Goal: Check status: Check status

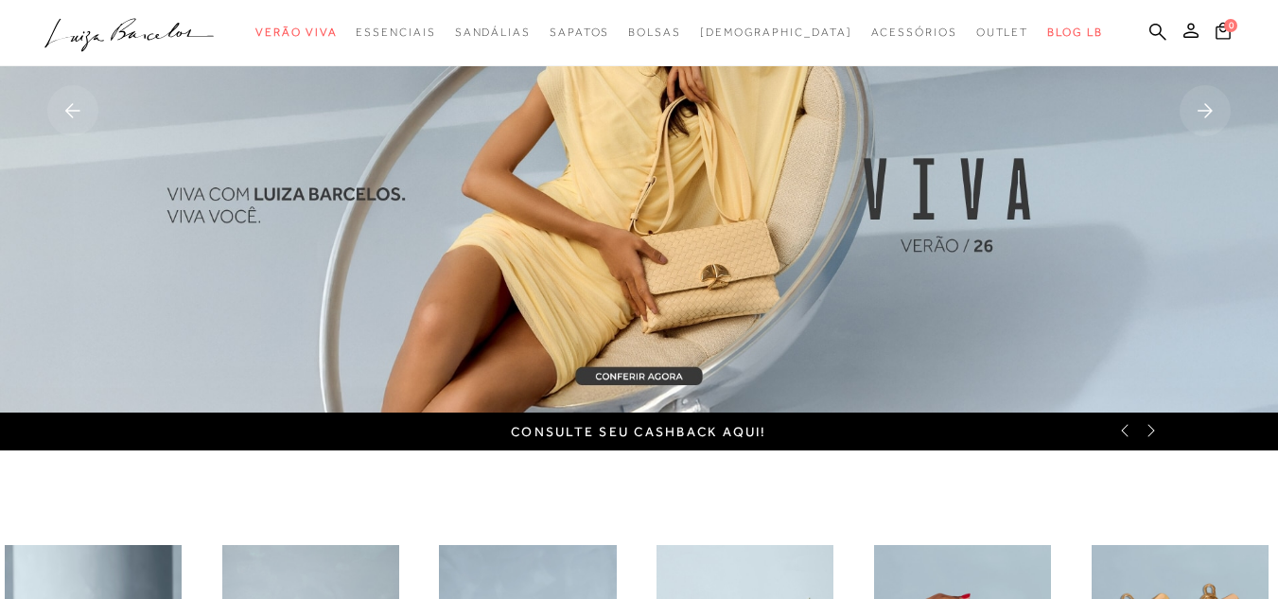
scroll to position [189, 0]
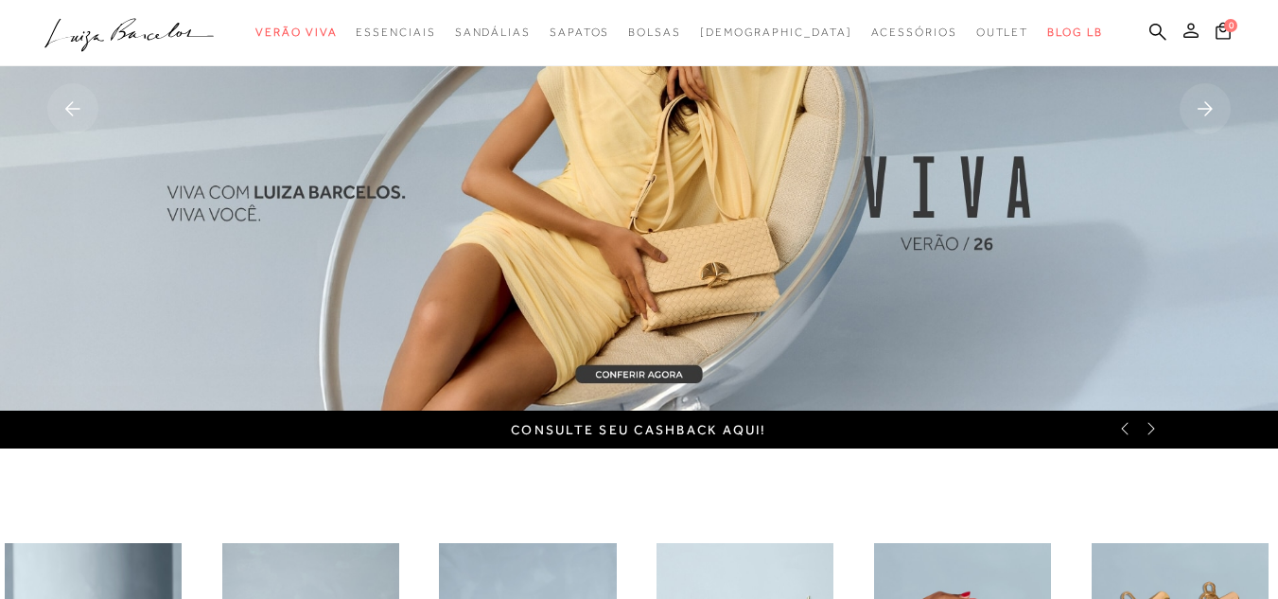
click at [1184, 37] on icon at bounding box center [1191, 30] width 15 height 15
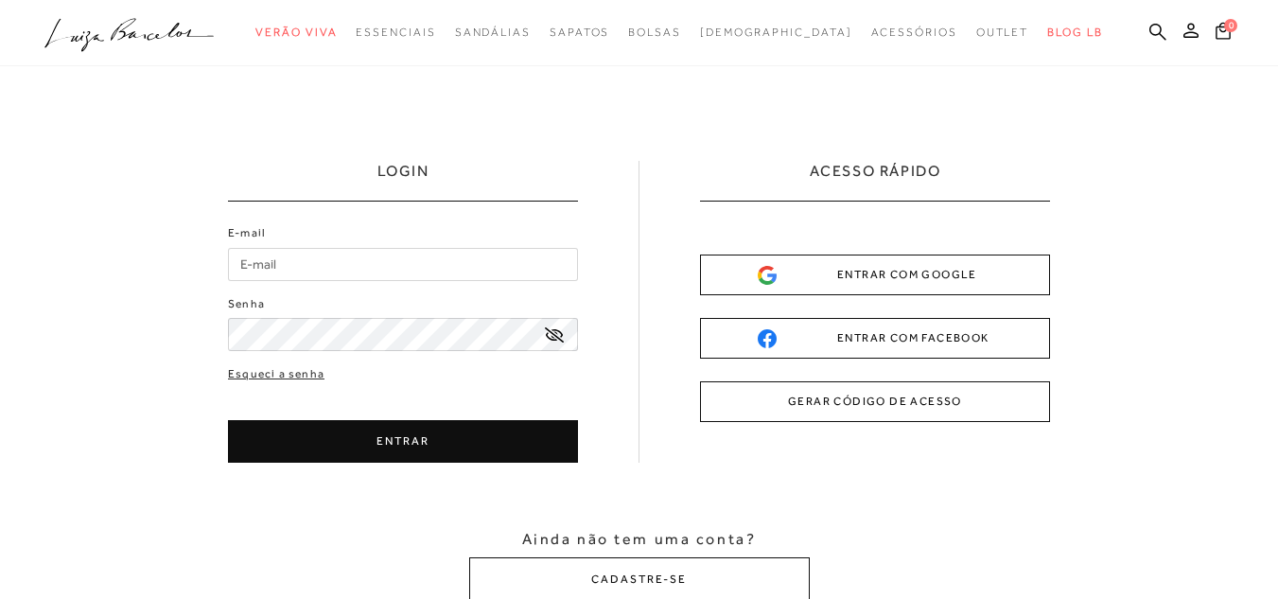
type input "dalvani5@yahoo.com.br"
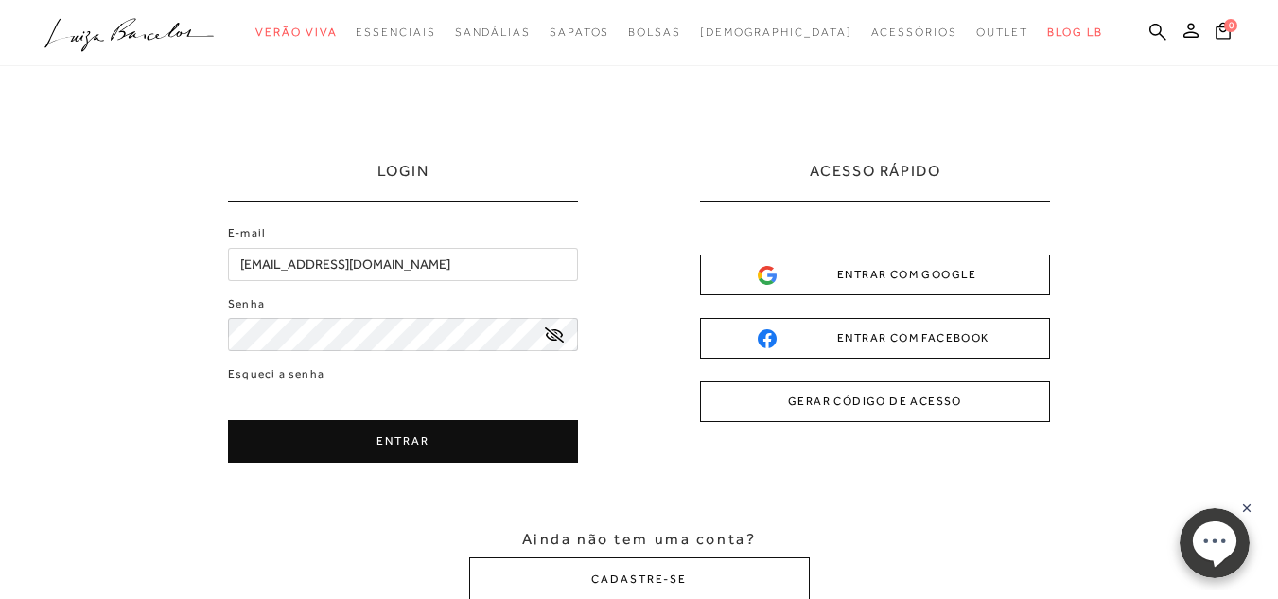
click at [352, 446] on button "ENTRAR" at bounding box center [403, 441] width 350 height 43
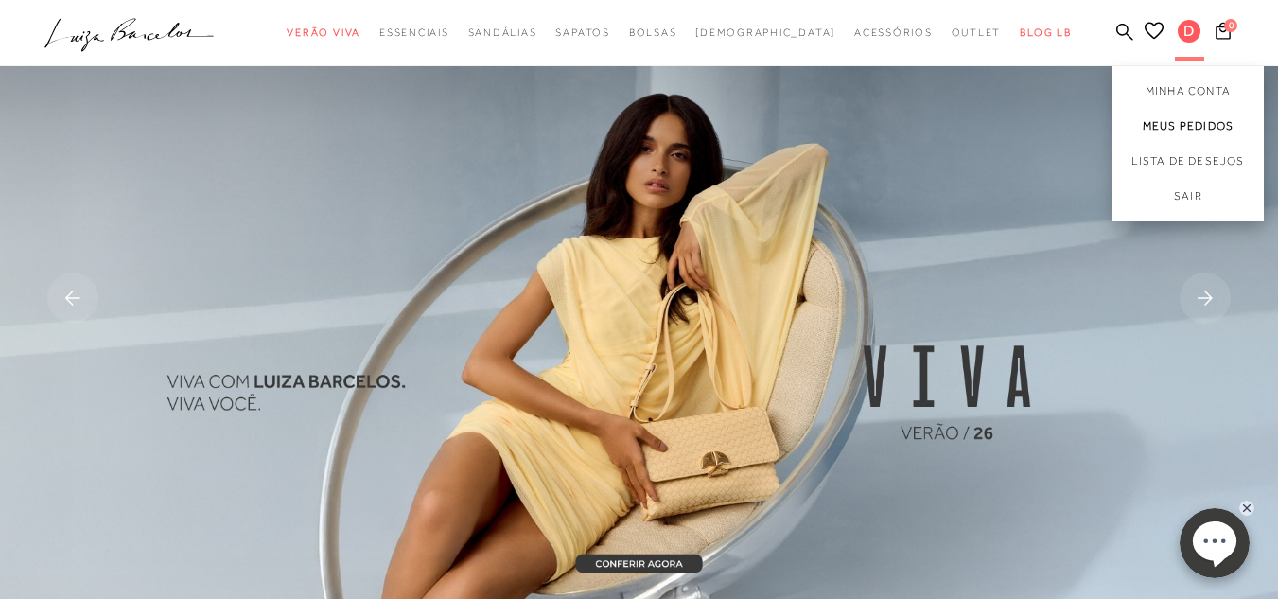
click at [1150, 127] on link "Meus Pedidos" at bounding box center [1188, 126] width 151 height 35
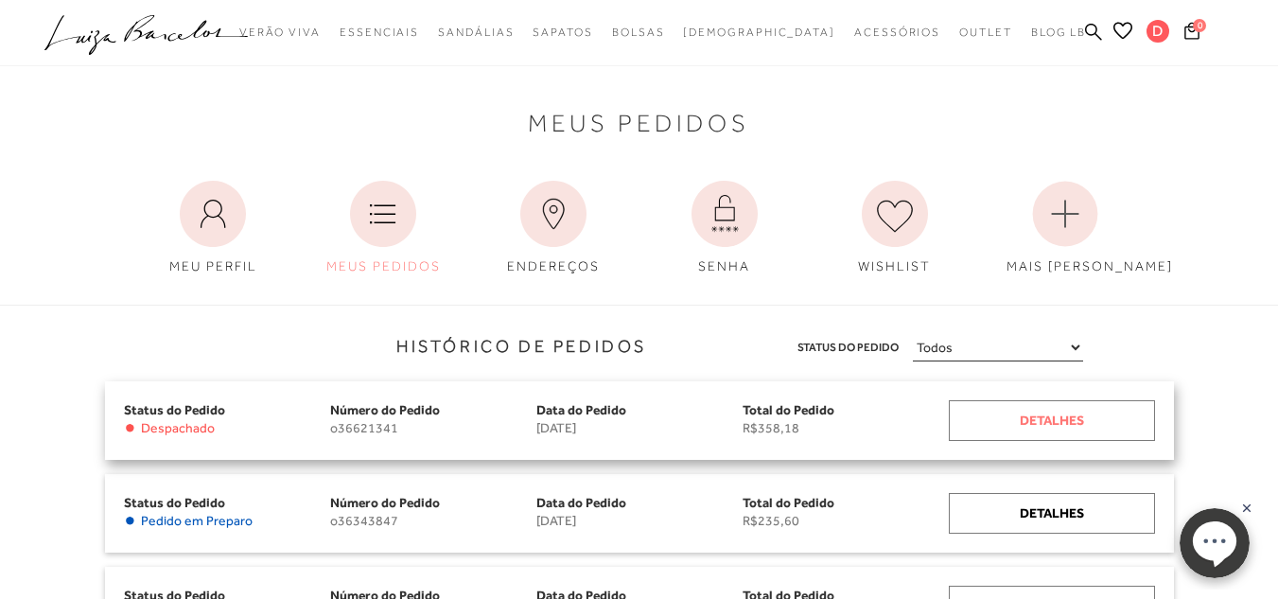
click at [1042, 430] on div "Detalhes" at bounding box center [1052, 420] width 206 height 41
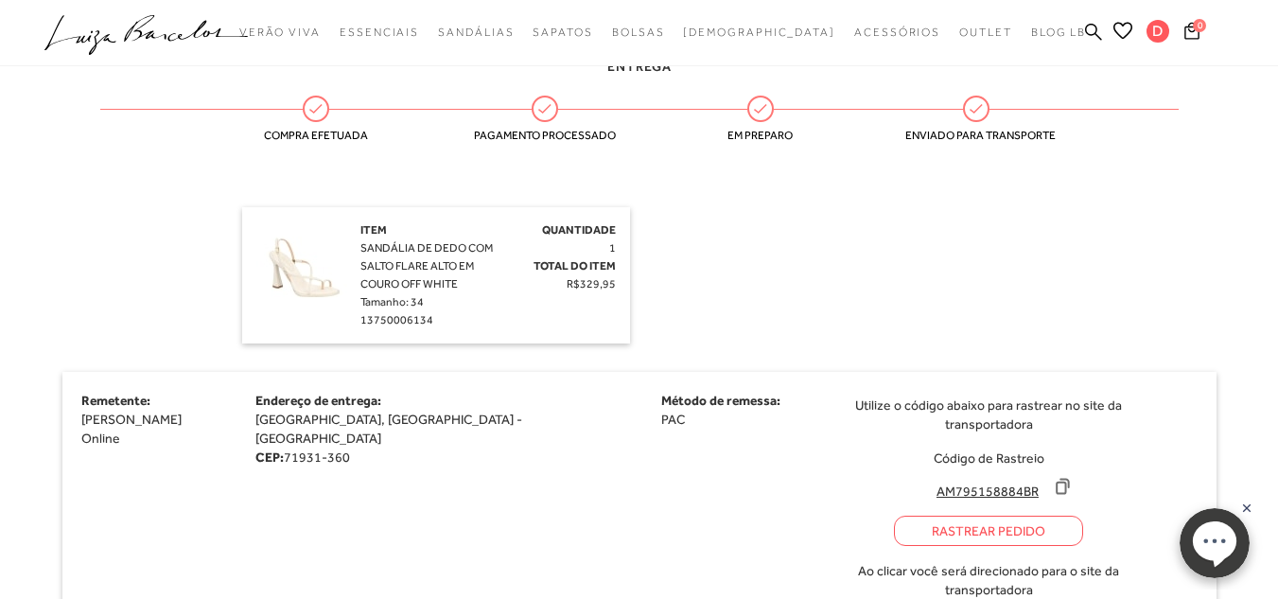
scroll to position [473, 0]
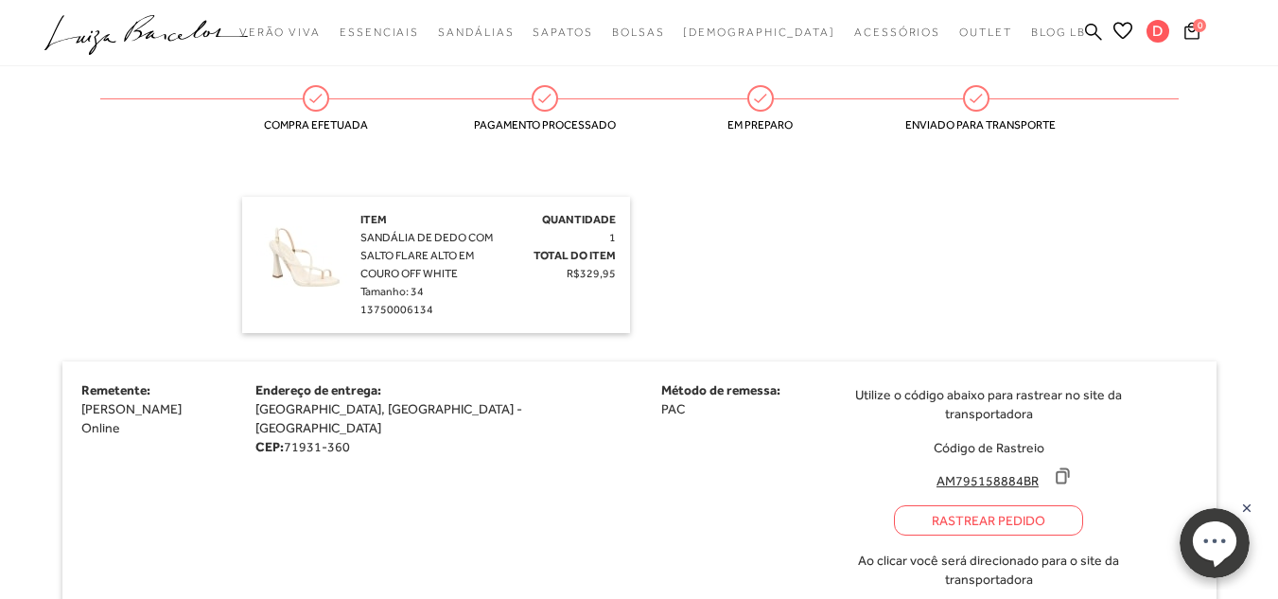
click at [1058, 469] on icon at bounding box center [1064, 476] width 12 height 14
click at [894, 505] on div "Rastrear Pedido" at bounding box center [988, 520] width 189 height 30
drag, startPoint x: 467, startPoint y: 274, endPoint x: 361, endPoint y: 246, distance: 109.7
click at [361, 246] on div "Item SANDÁLIA DE DEDO COM SALTO FLARE ALTO EM COURO OFF WHITE Tamanho: 34 13750…" at bounding box center [428, 265] width 134 height 108
copy span "SANDÁLIA DE DEDO COM SALTO FLARE ALTO EM COURO OFF WHITE"
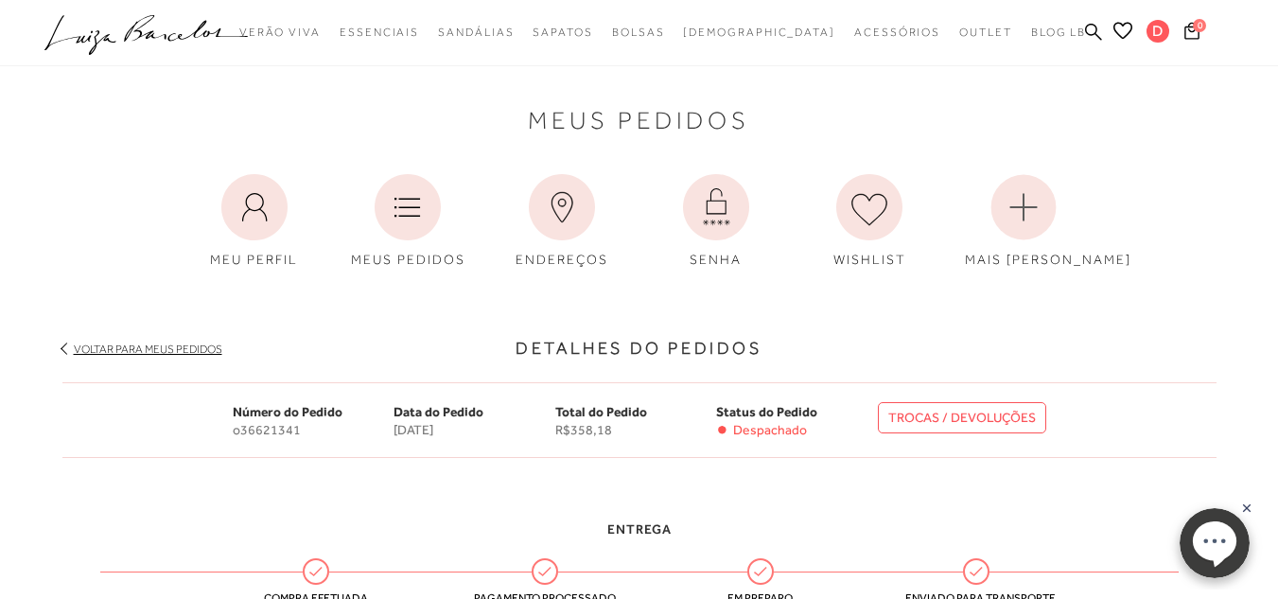
scroll to position [378, 0]
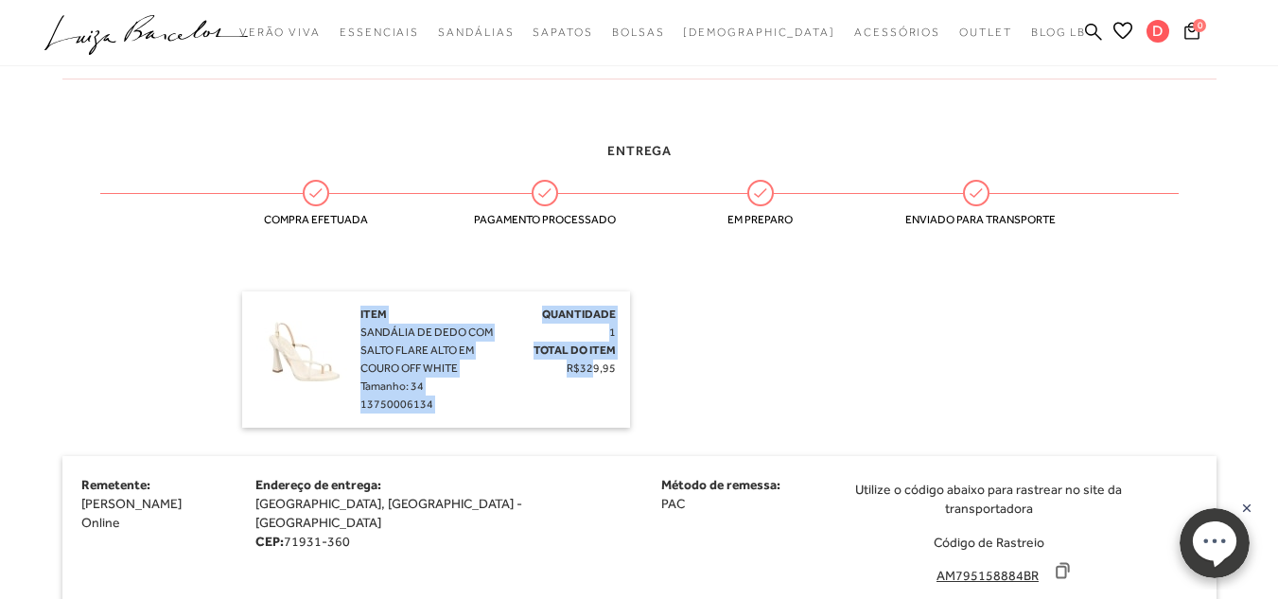
drag, startPoint x: 597, startPoint y: 412, endPoint x: 357, endPoint y: 334, distance: 252.5
click at [357, 334] on div "Item SANDÁLIA DE DEDO COM SALTO FLARE ALTO EM COURO OFF WHITE Tamanho: 34 13750…" at bounding box center [436, 360] width 360 height 108
copy div "Item SANDÁLIA DE DEDO COM SALTO FLARE ALTO EM COURO OFF WHITE Tamanho: 34 13750…"
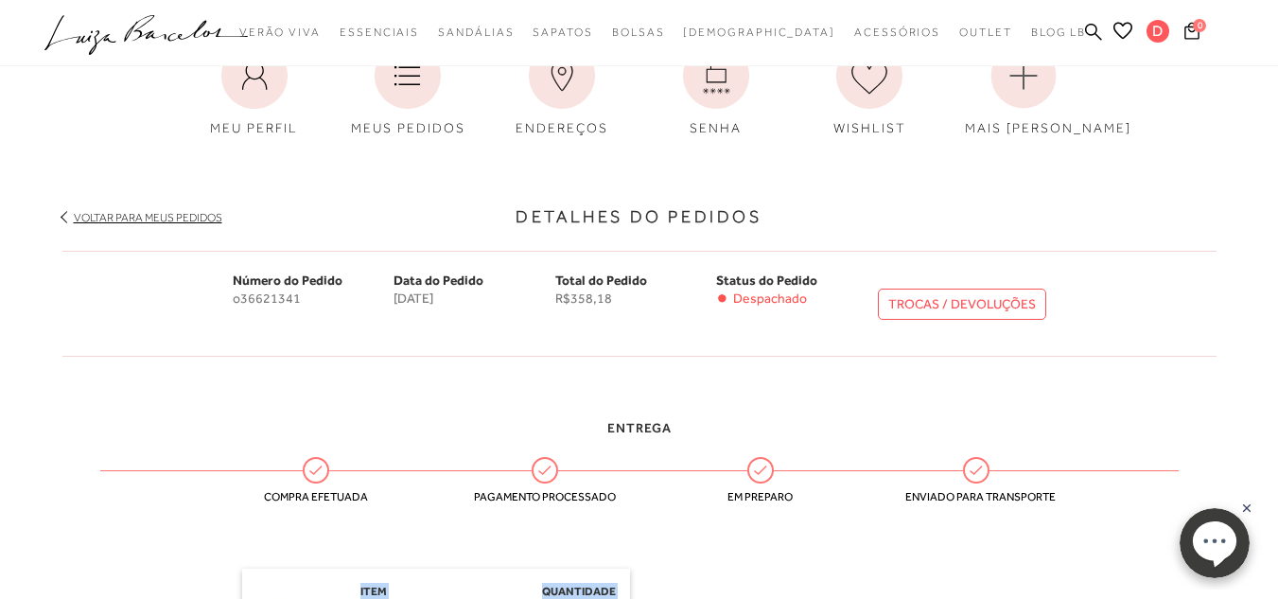
scroll to position [95, 0]
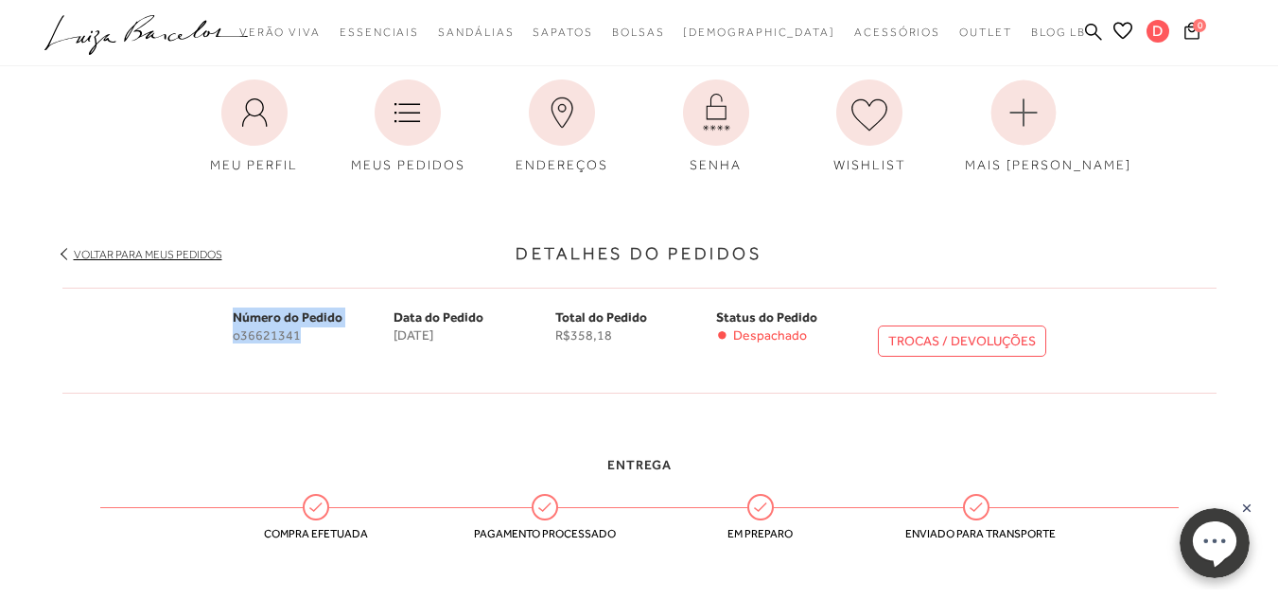
drag, startPoint x: 306, startPoint y: 331, endPoint x: 231, endPoint y: 320, distance: 75.6
click at [231, 320] on div "Número do Pedido o36621341 Data do Pedido 8 de agosto de 2025 Total do Pedido R…" at bounding box center [639, 341] width 1154 height 106
copy div "Número do Pedido o36621341"
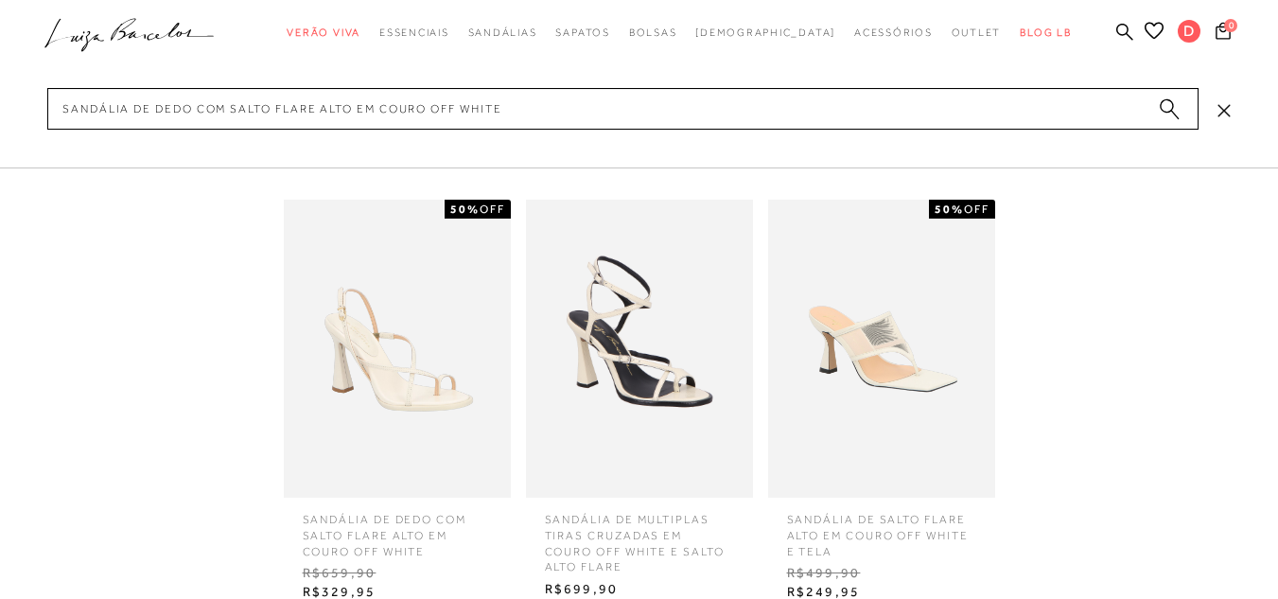
scroll to position [607, 0]
type input "SANDÁLIA DE DEDO COM SALTO FLARE ALTO EM COURO OFF WHITE"
click at [434, 379] on img at bounding box center [397, 349] width 227 height 298
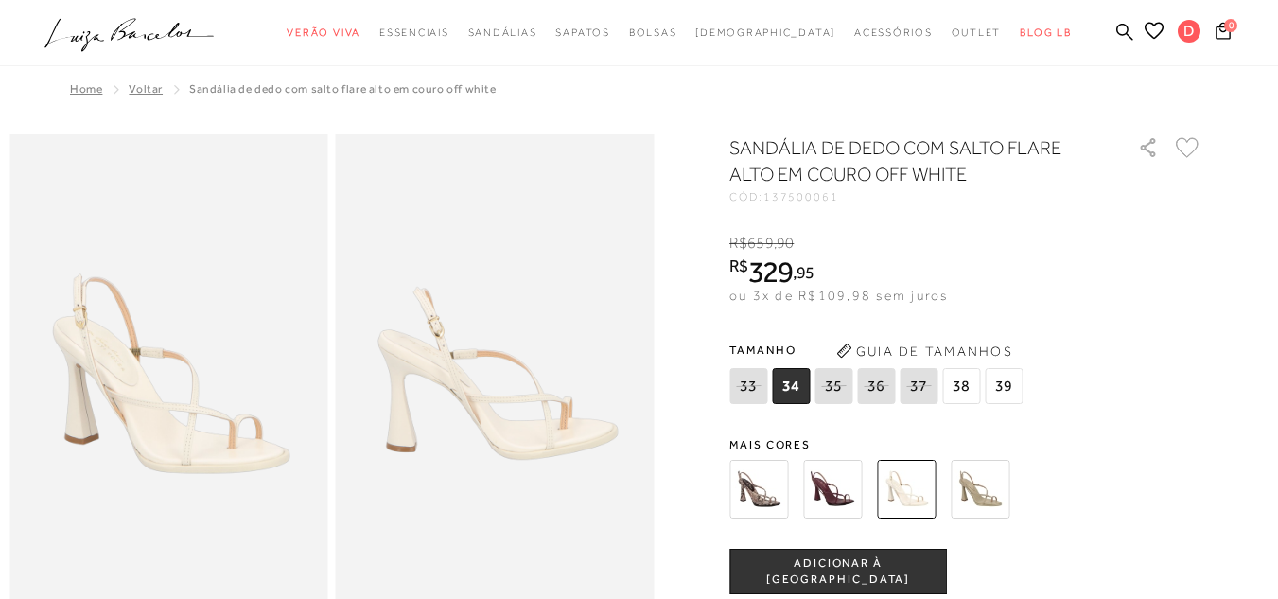
click at [999, 485] on img at bounding box center [980, 489] width 59 height 59
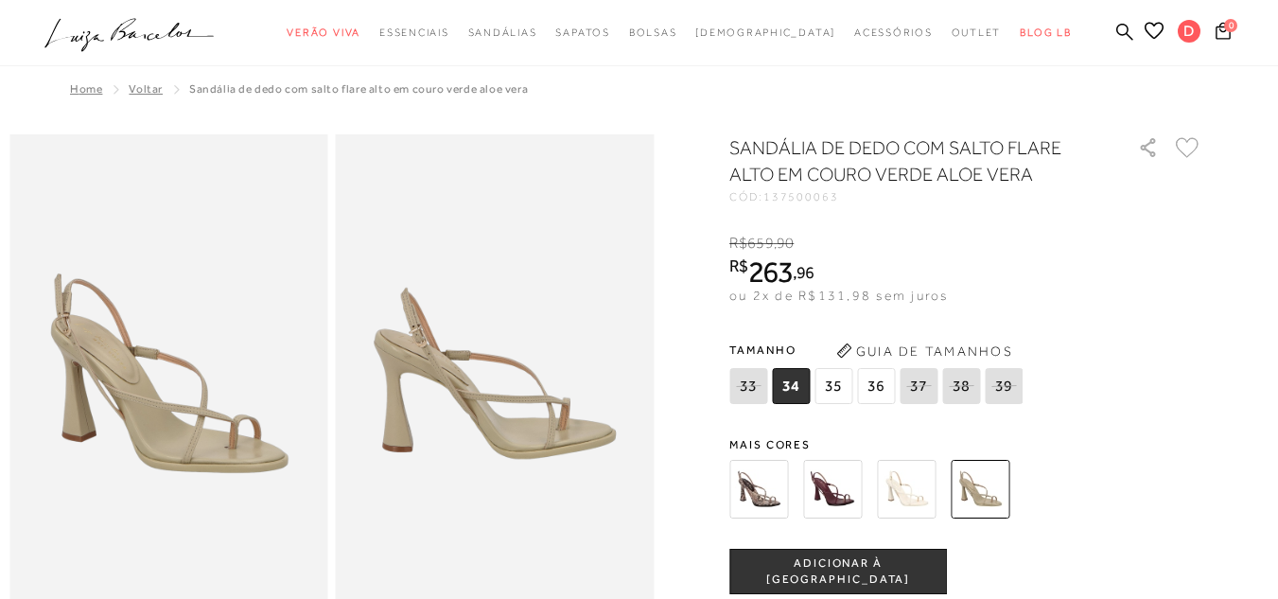
click at [849, 494] on img at bounding box center [832, 489] width 59 height 59
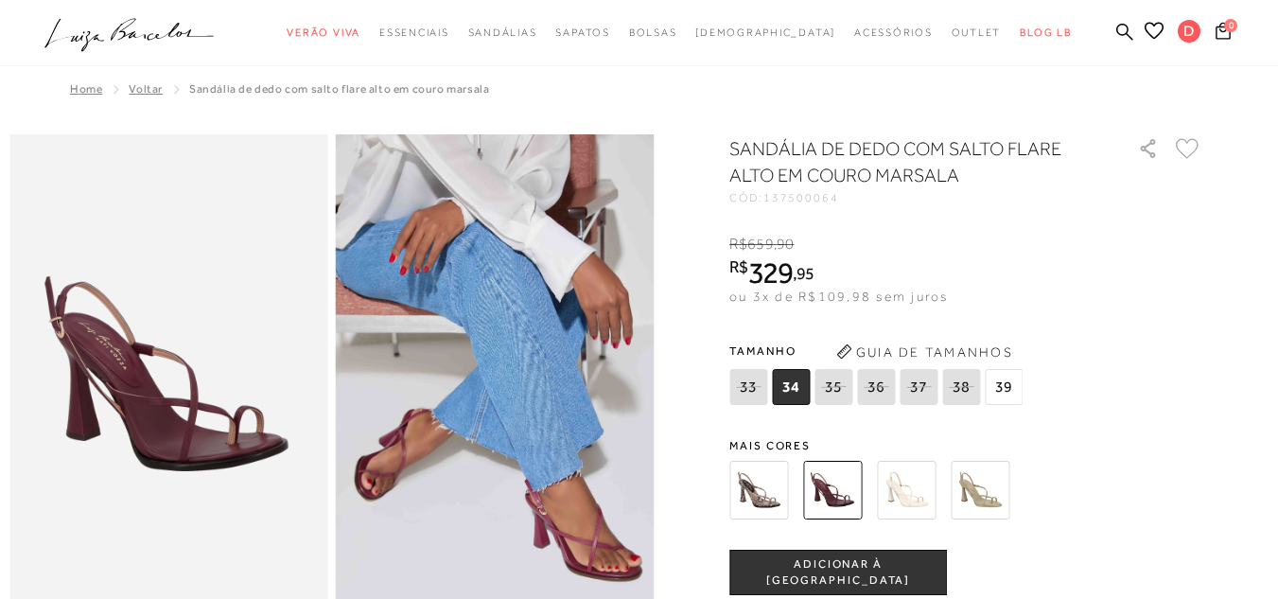
click at [761, 487] on img at bounding box center [759, 490] width 59 height 59
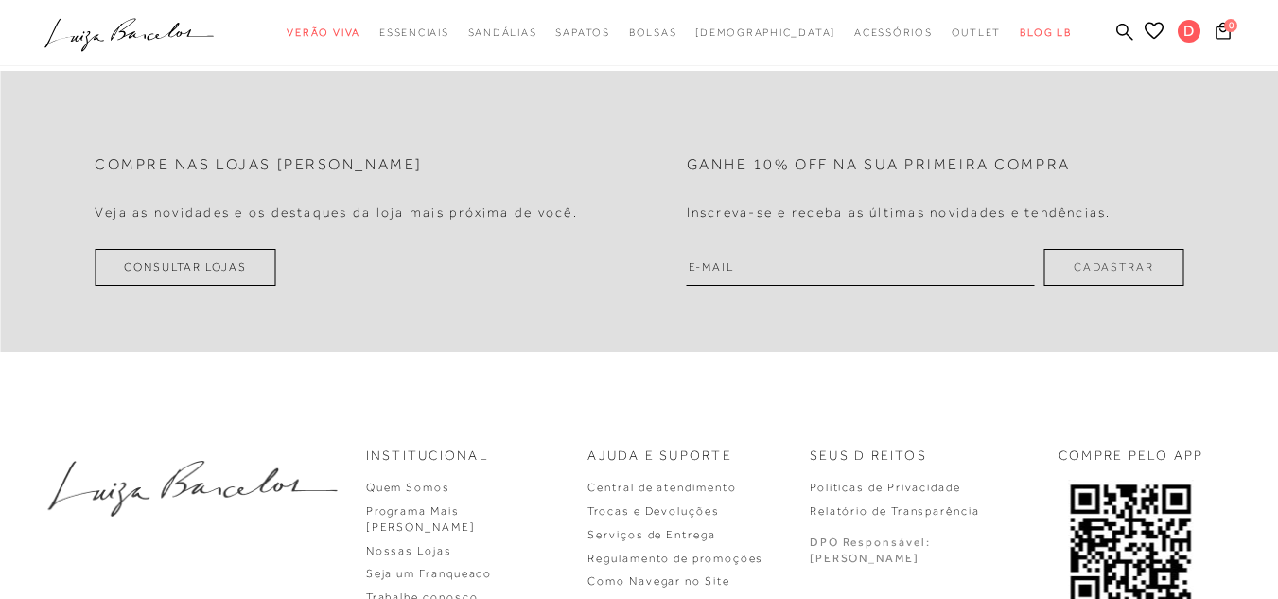
scroll to position [2166, 0]
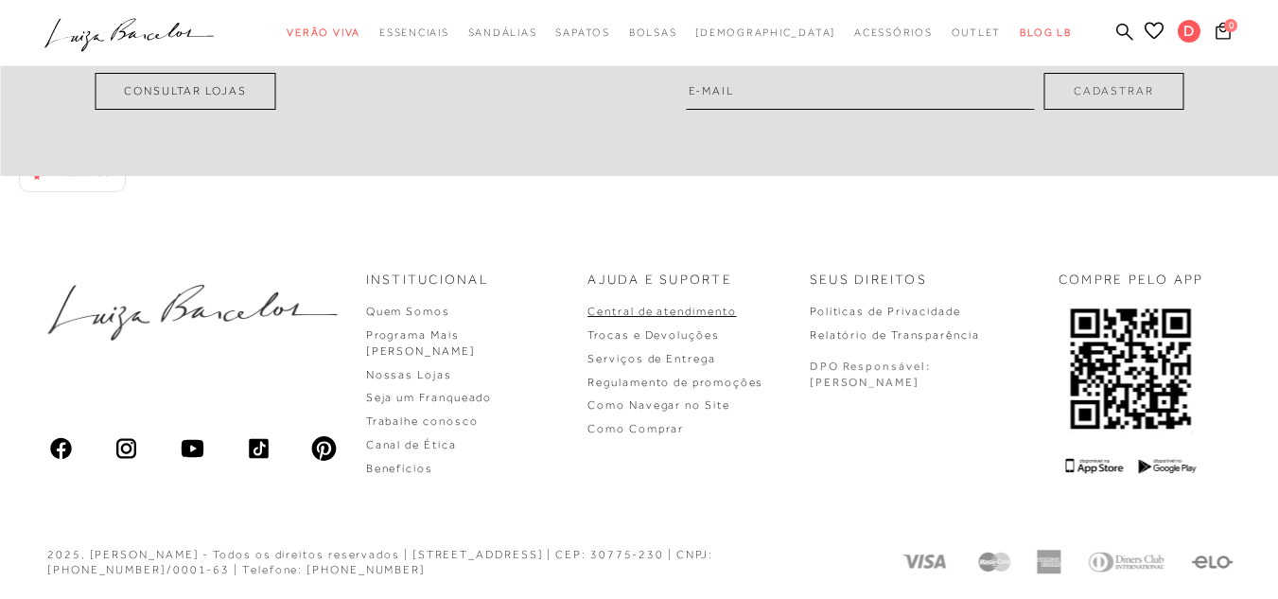
click at [736, 308] on link "Central de atendimento" at bounding box center [662, 311] width 149 height 13
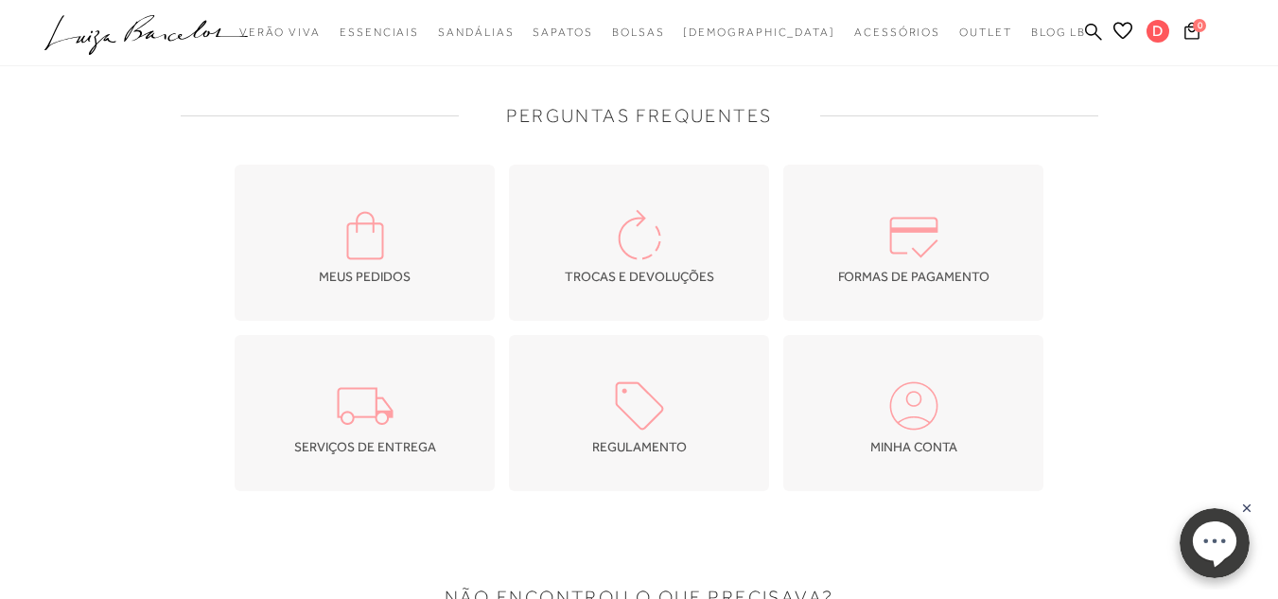
click at [351, 259] on img at bounding box center [365, 235] width 66 height 66
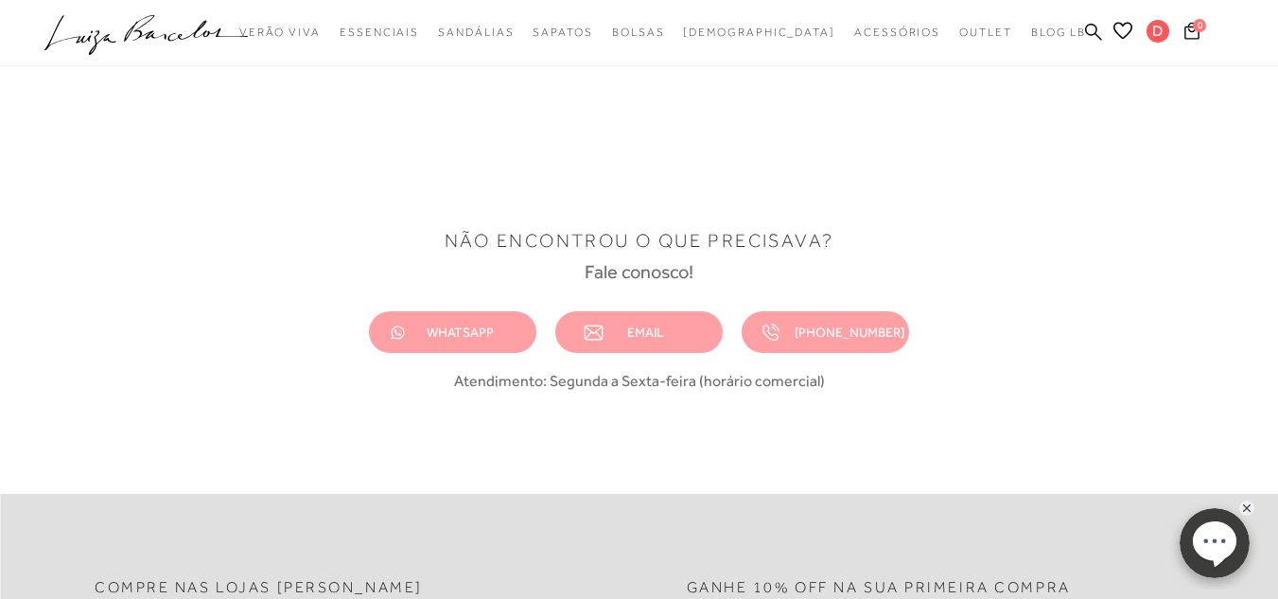
scroll to position [568, 0]
click at [664, 331] on span "EMAIL" at bounding box center [645, 330] width 37 height 15
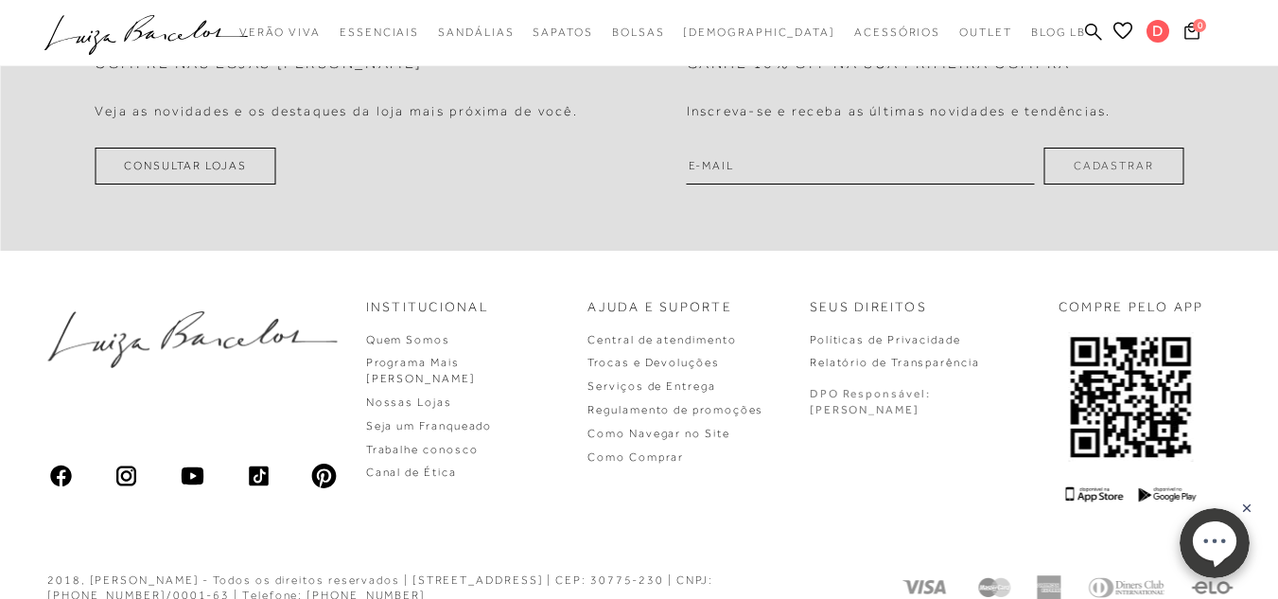
scroll to position [1117, 0]
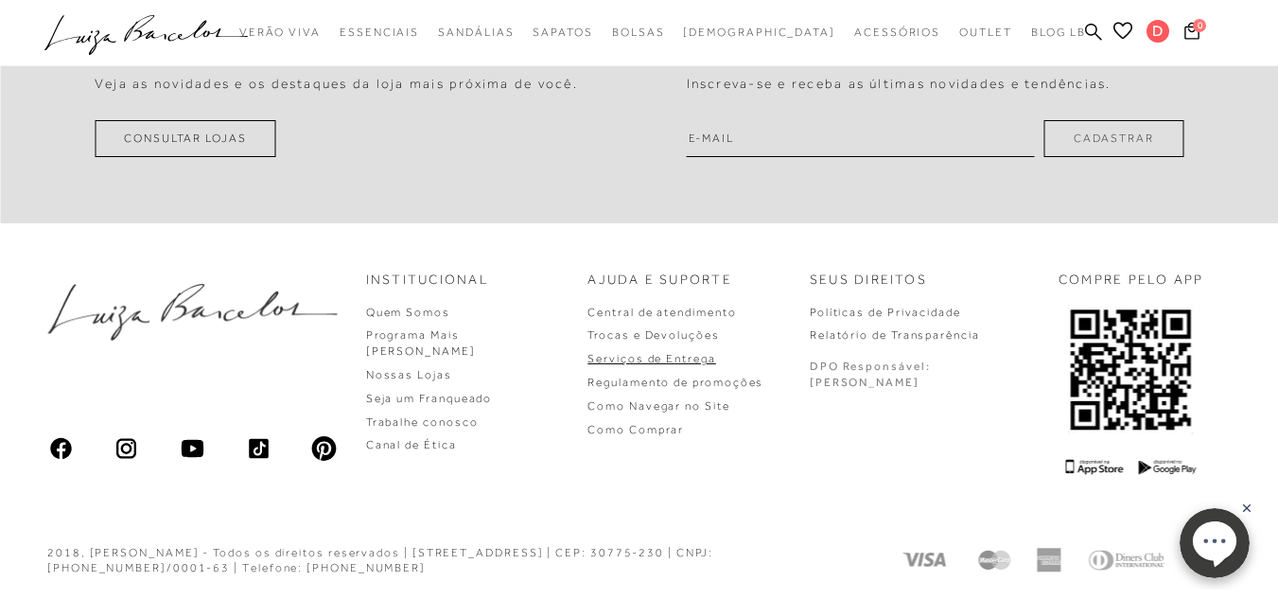
click at [703, 363] on link "Serviços de Entrega" at bounding box center [652, 358] width 128 height 13
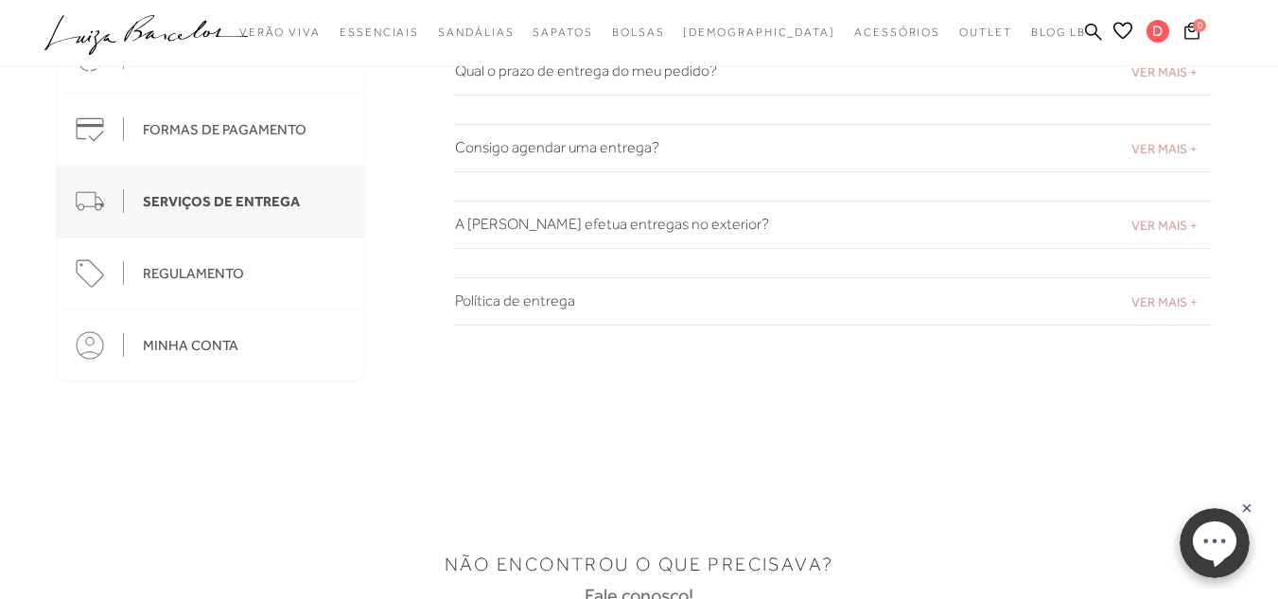
scroll to position [284, 0]
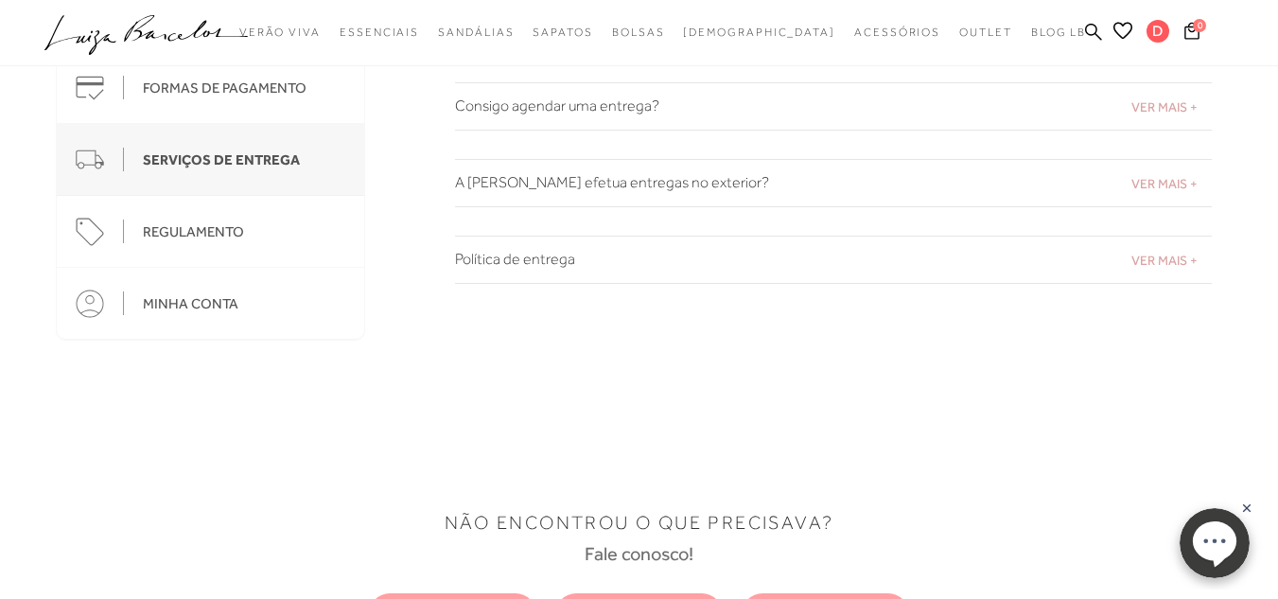
click at [1177, 260] on span "VER MAIS +" at bounding box center [1165, 260] width 66 height 15
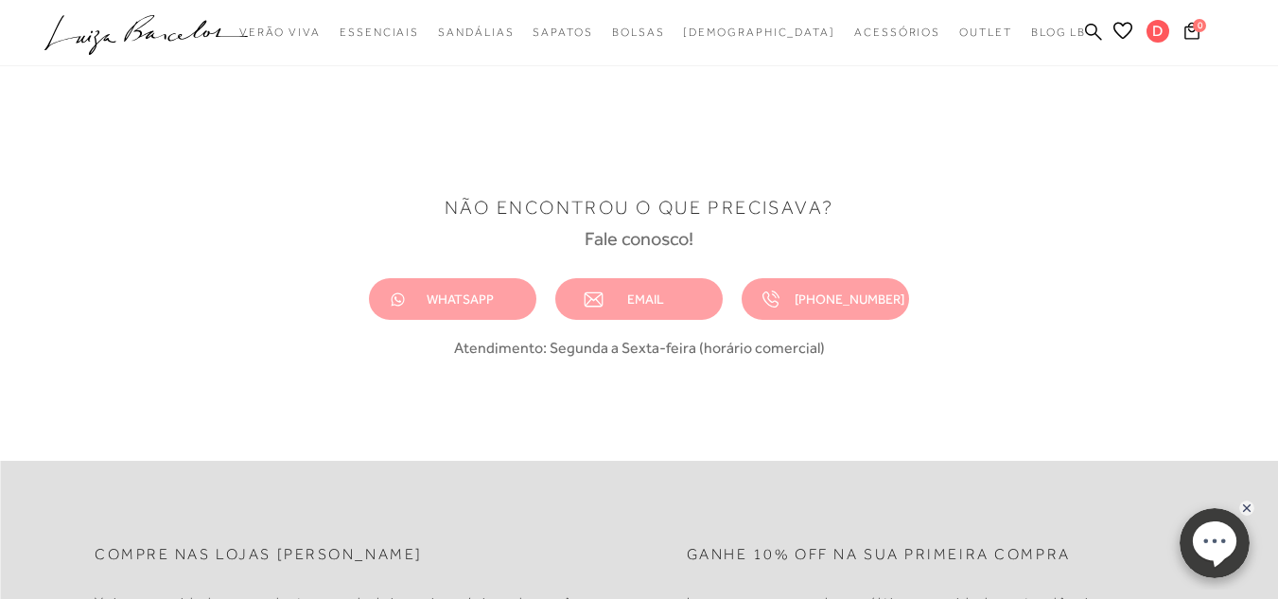
scroll to position [946, 0]
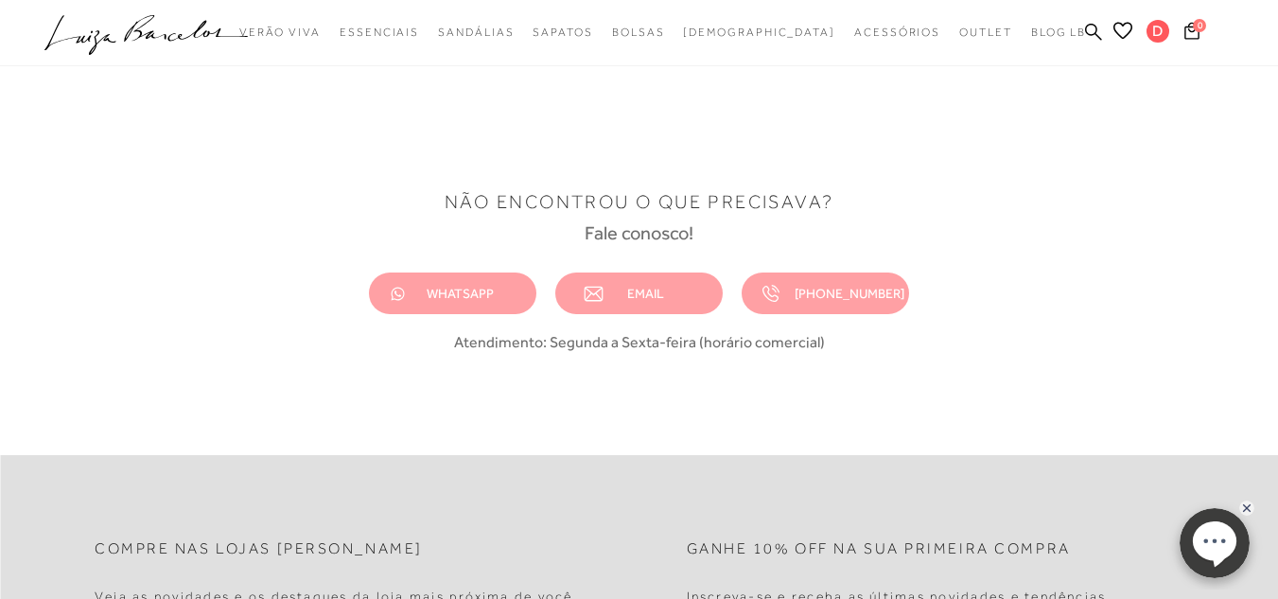
click at [646, 283] on link "EMAIL" at bounding box center [638, 294] width 167 height 42
click at [979, 123] on div "NÃO ENCONTROU O QUE PRECISAVA? Fale conosco! WHATSAPP EMAIL (31) 3428-4230 Aten…" at bounding box center [639, 237] width 1211 height 246
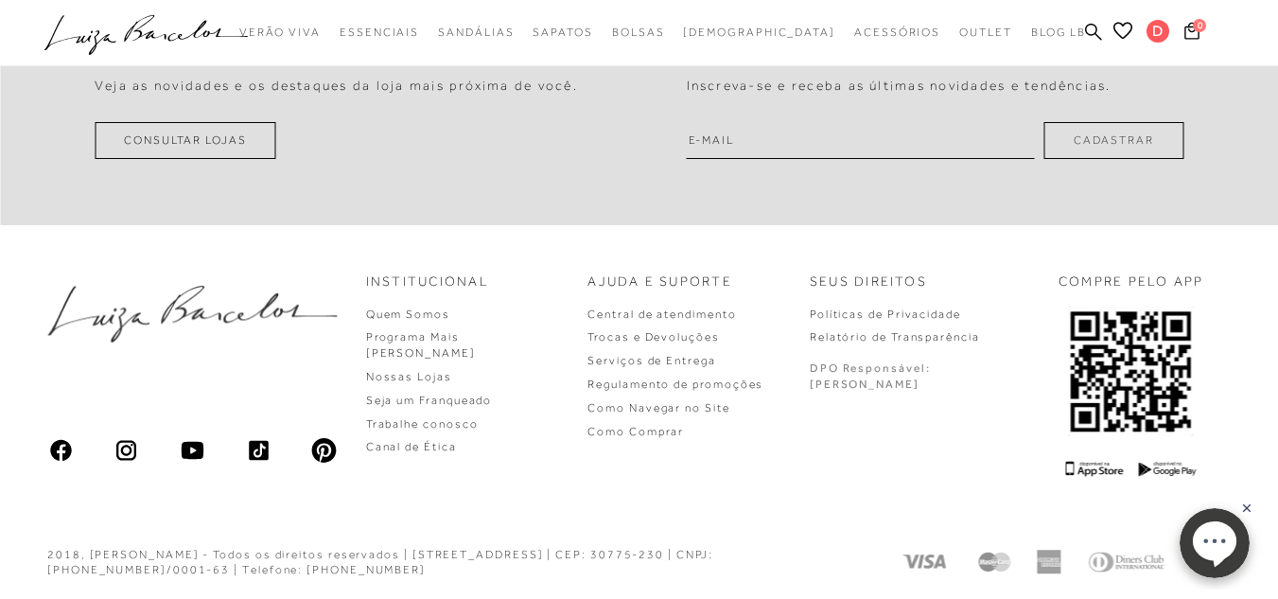
scroll to position [1459, 0]
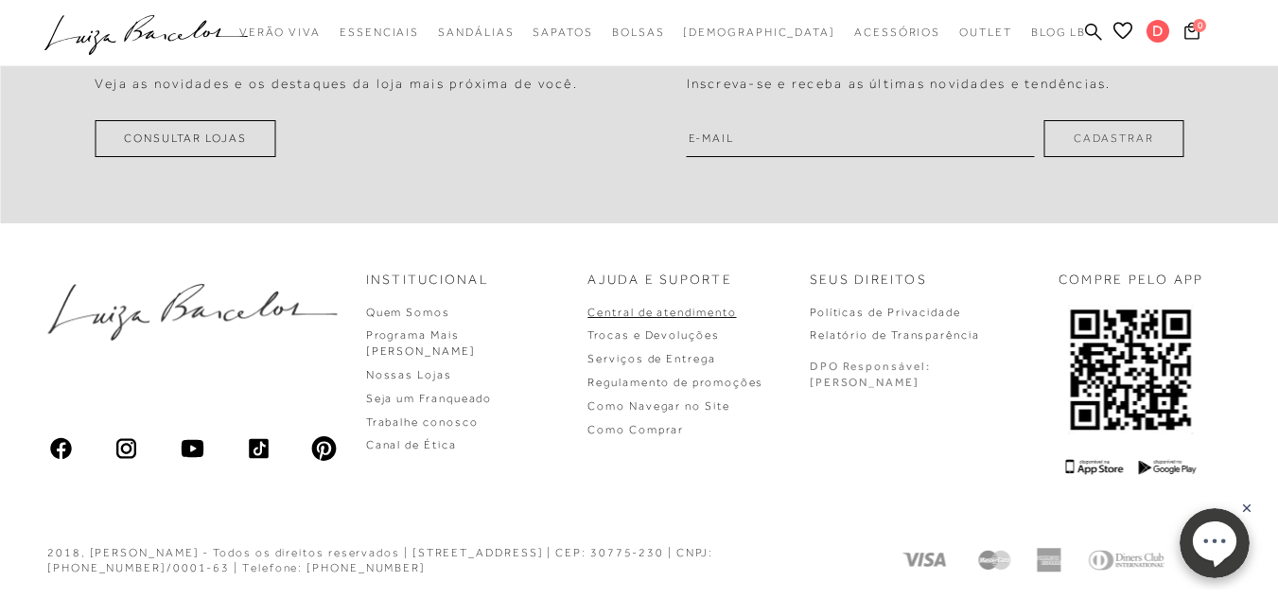
click at [735, 311] on link "Central de atendimento" at bounding box center [662, 312] width 149 height 13
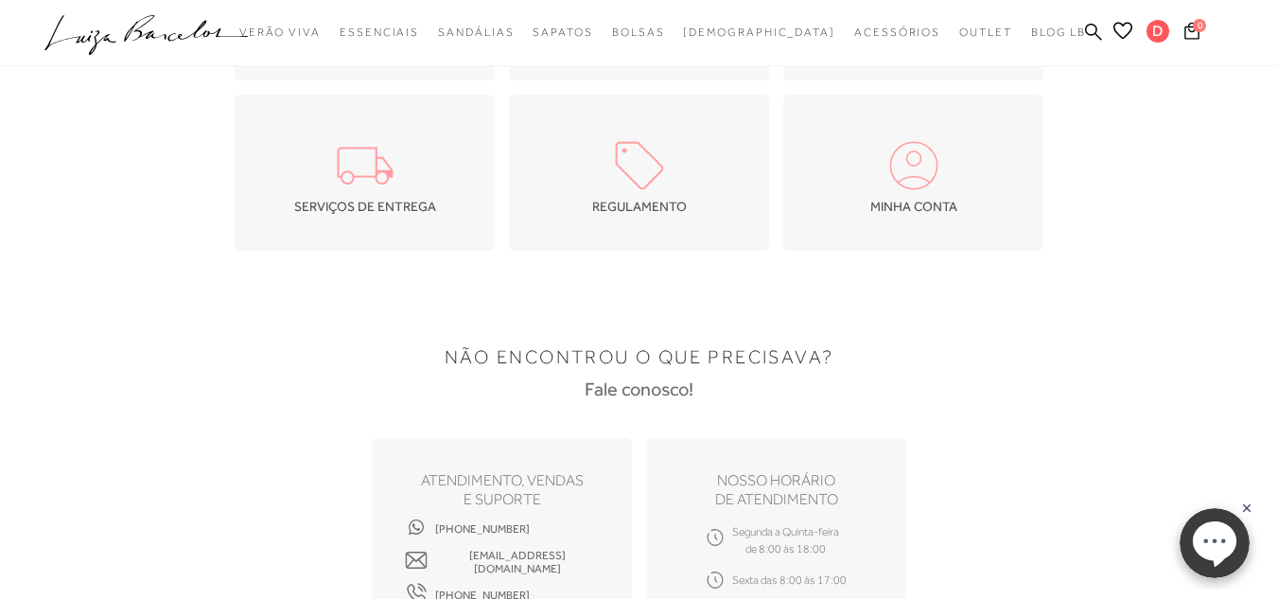
scroll to position [284, 0]
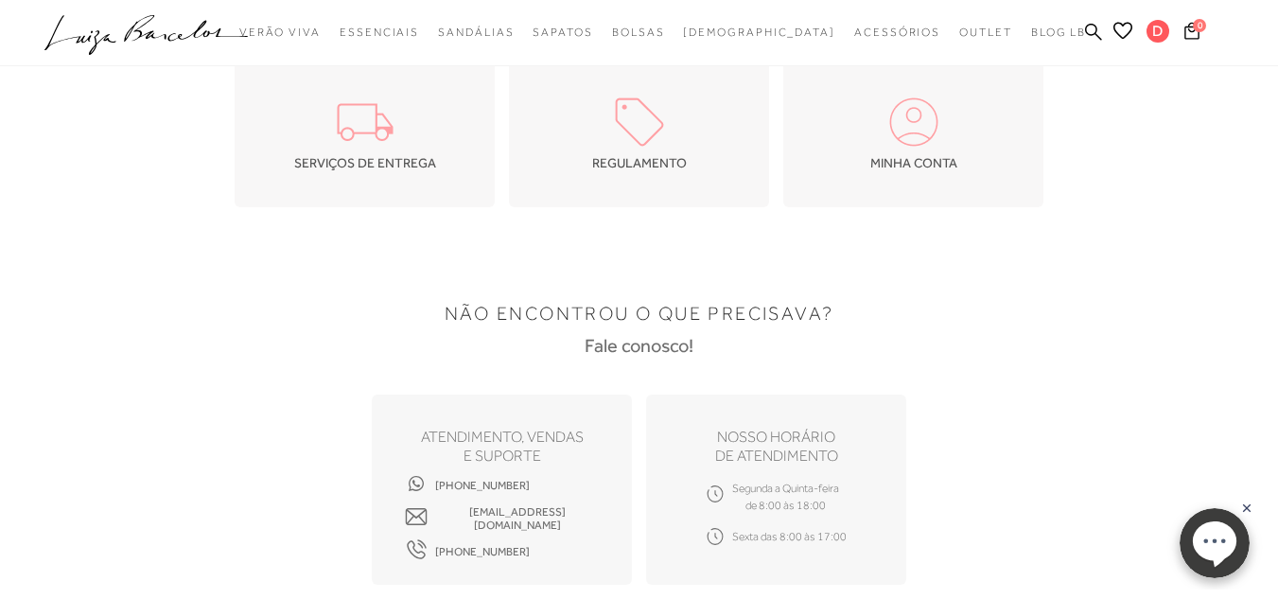
click at [317, 152] on div "SERVIÇOS DE ENTREGA" at bounding box center [365, 129] width 260 height 156
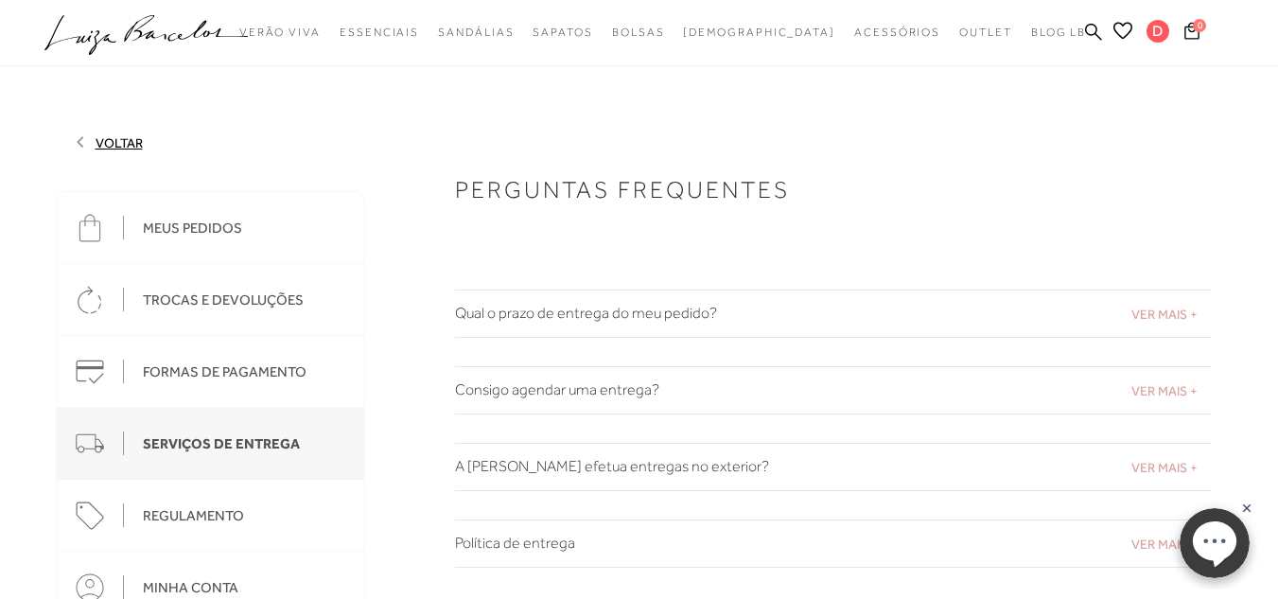
click at [1181, 307] on span "VER MAIS +" at bounding box center [1165, 314] width 66 height 15
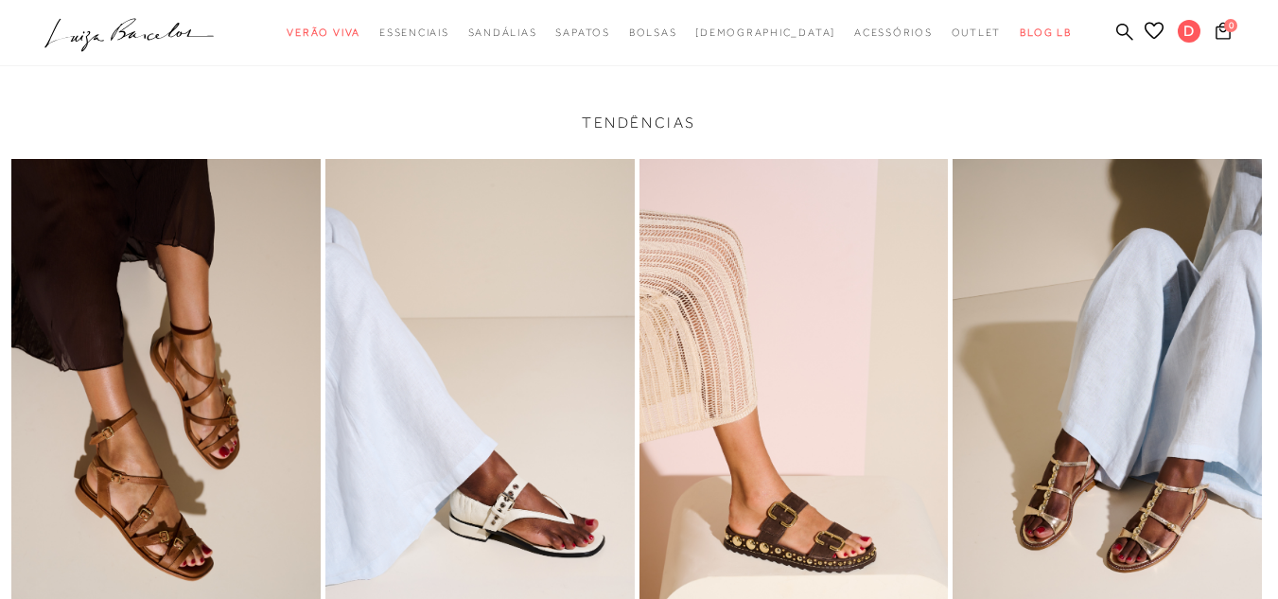
scroll to position [5493, 0]
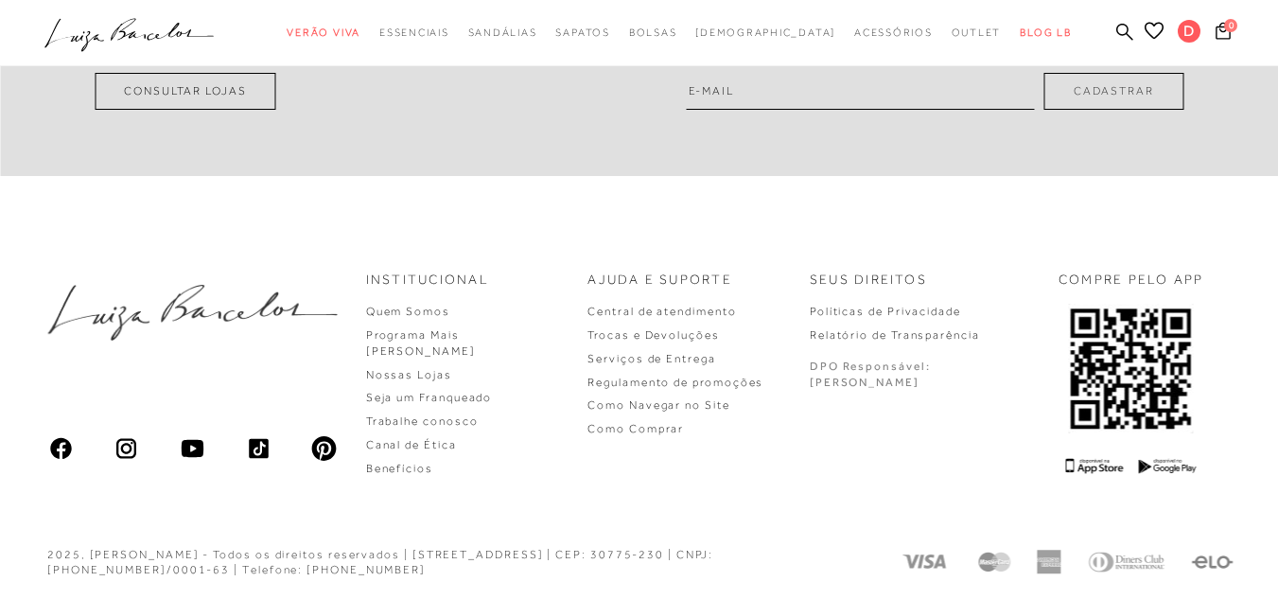
drag, startPoint x: 481, startPoint y: 568, endPoint x: 382, endPoint y: 567, distance: 98.4
click at [382, 567] on div "2025, [PERSON_NAME] - Todos os direitos reservados | [STREET_ADDRESS] | CEP: 30…" at bounding box center [449, 563] width 804 height 32
copy div "(31) 3428 4230"
click at [848, 140] on div "Compre nas lojas Luiza Barcelos Veja as novidades e os destaques da loja mais p…" at bounding box center [639, 35] width 1278 height 281
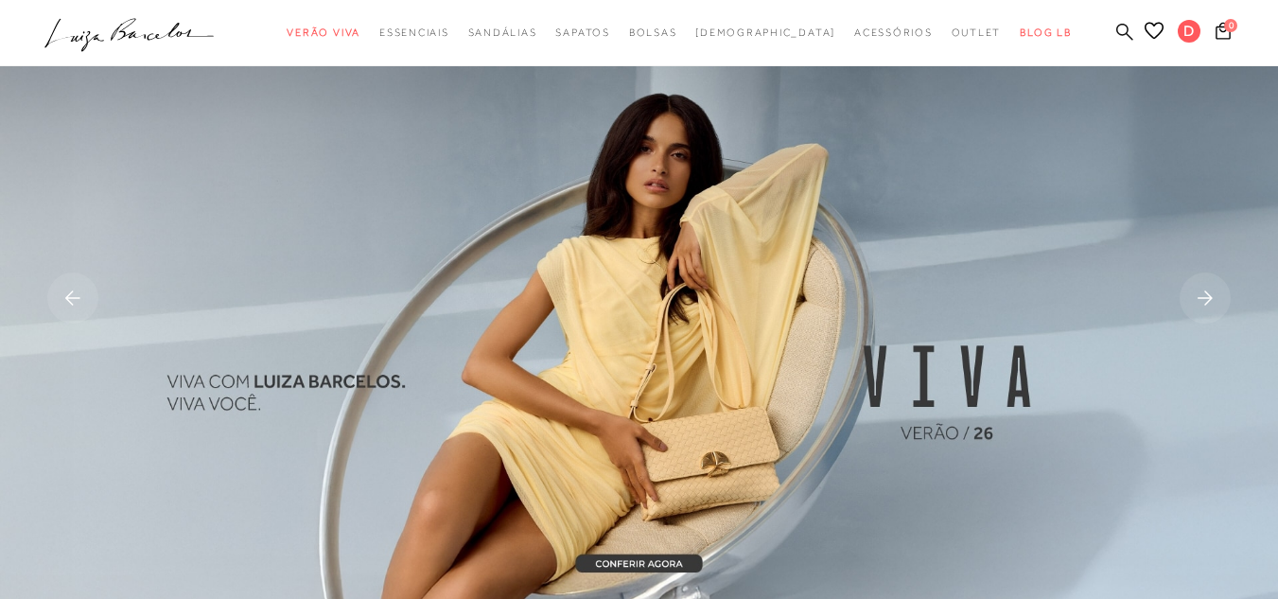
click at [1117, 32] on icon at bounding box center [1125, 32] width 17 height 18
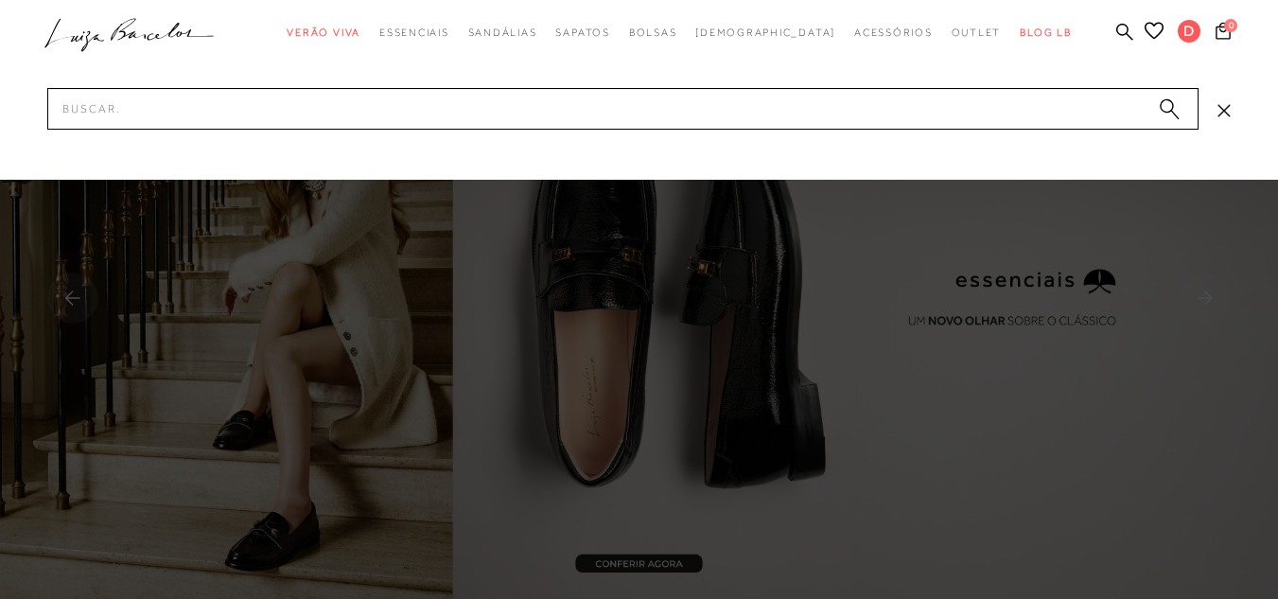
click at [1241, 73] on div at bounding box center [639, 90] width 1278 height 180
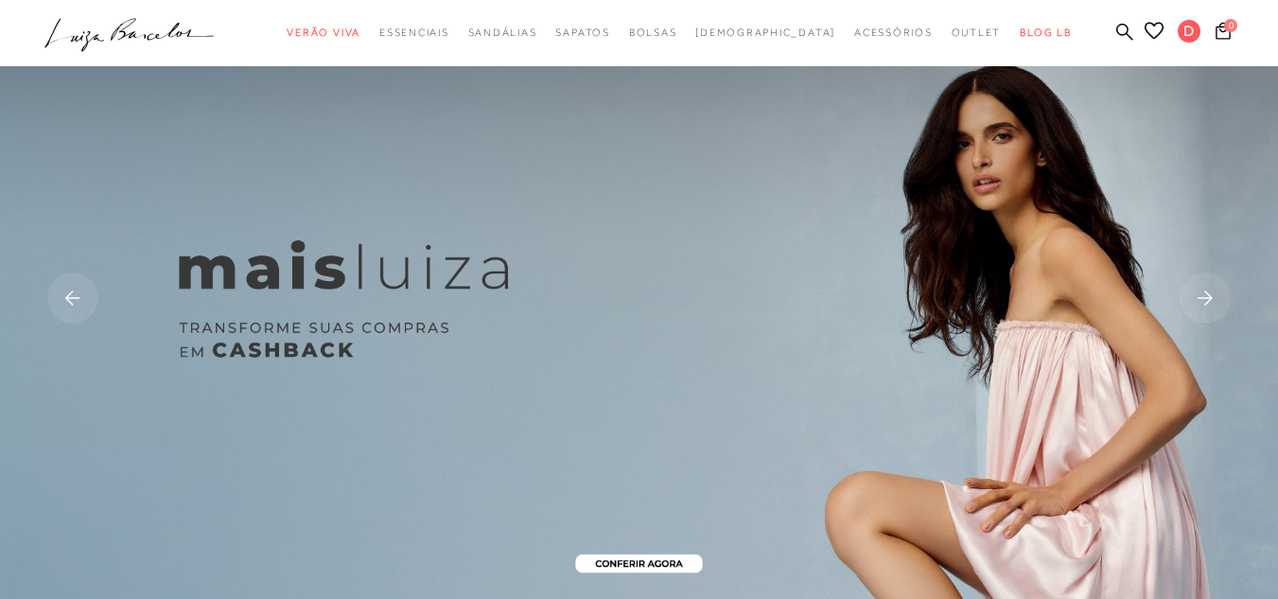
click at [86, 35] on icon ".a{fill-rule:evenodd;}" at bounding box center [129, 35] width 170 height 40
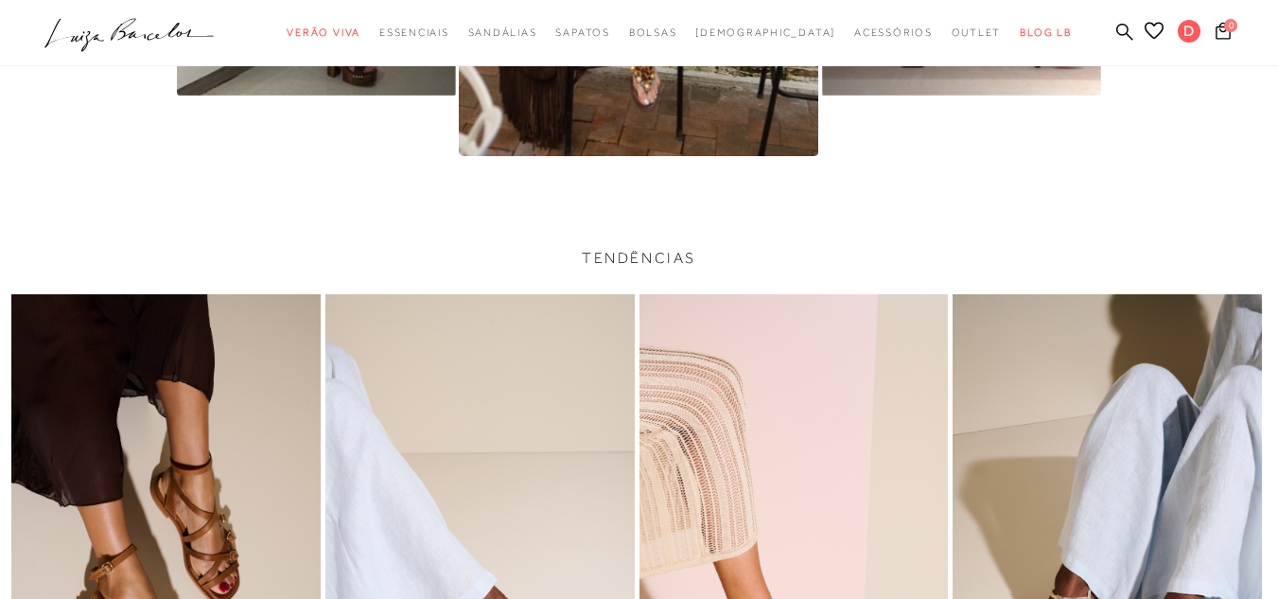
scroll to position [5493, 0]
